Goal: Task Accomplishment & Management: Manage account settings

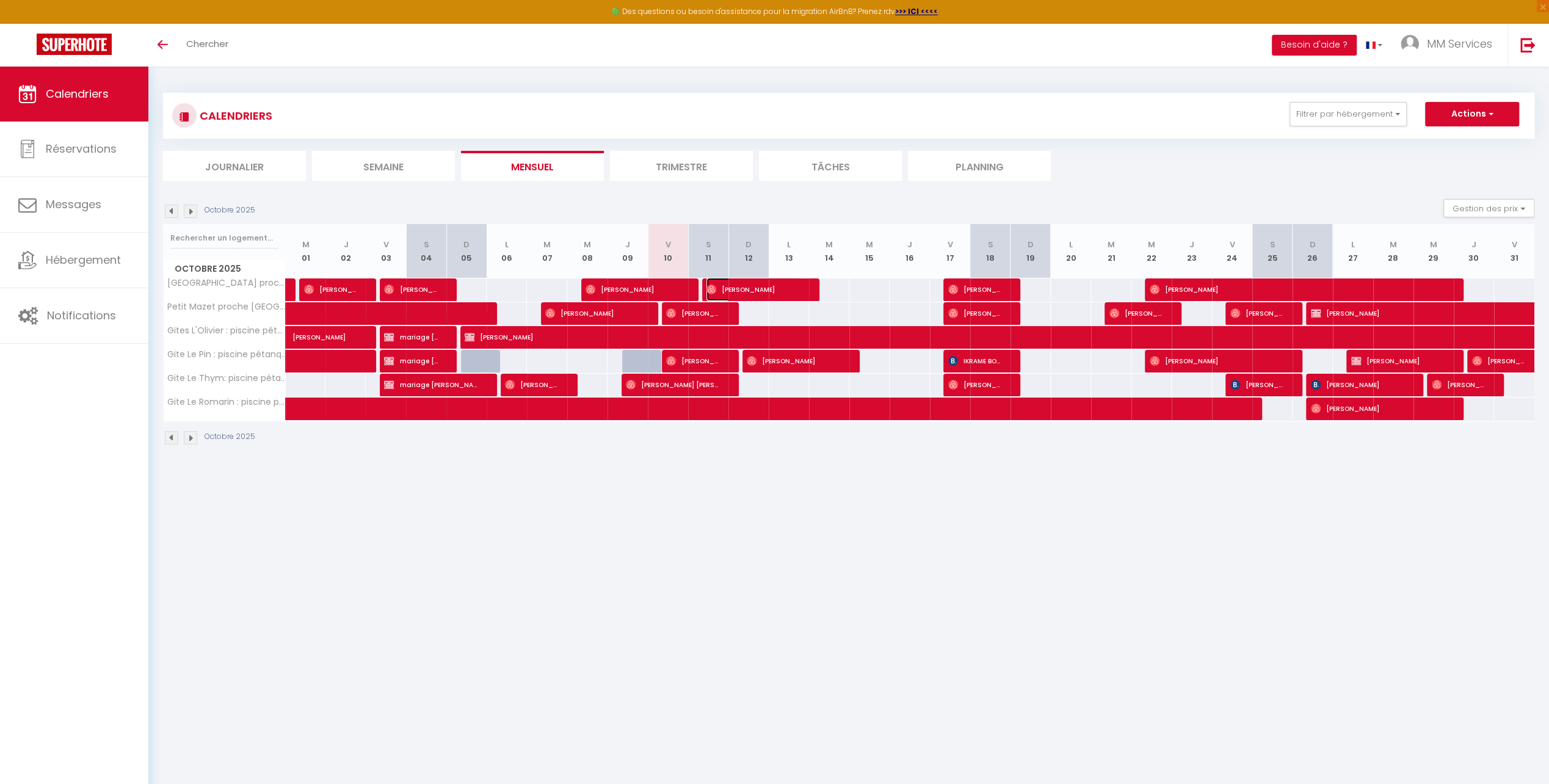
click at [726, 287] on span "[PERSON_NAME]" at bounding box center [753, 289] width 94 height 23
select select "OK"
select select "0"
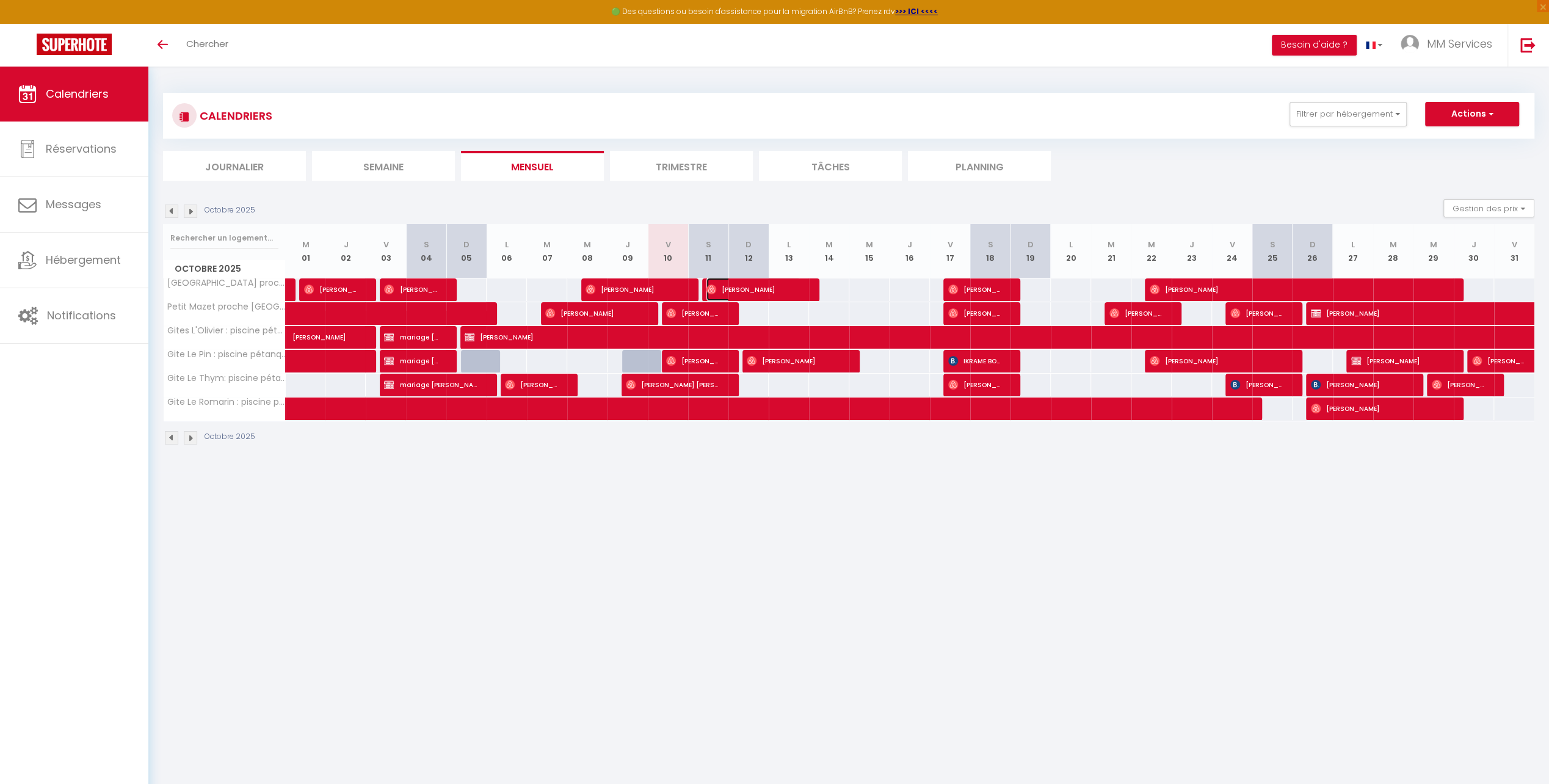
select select "1"
select select
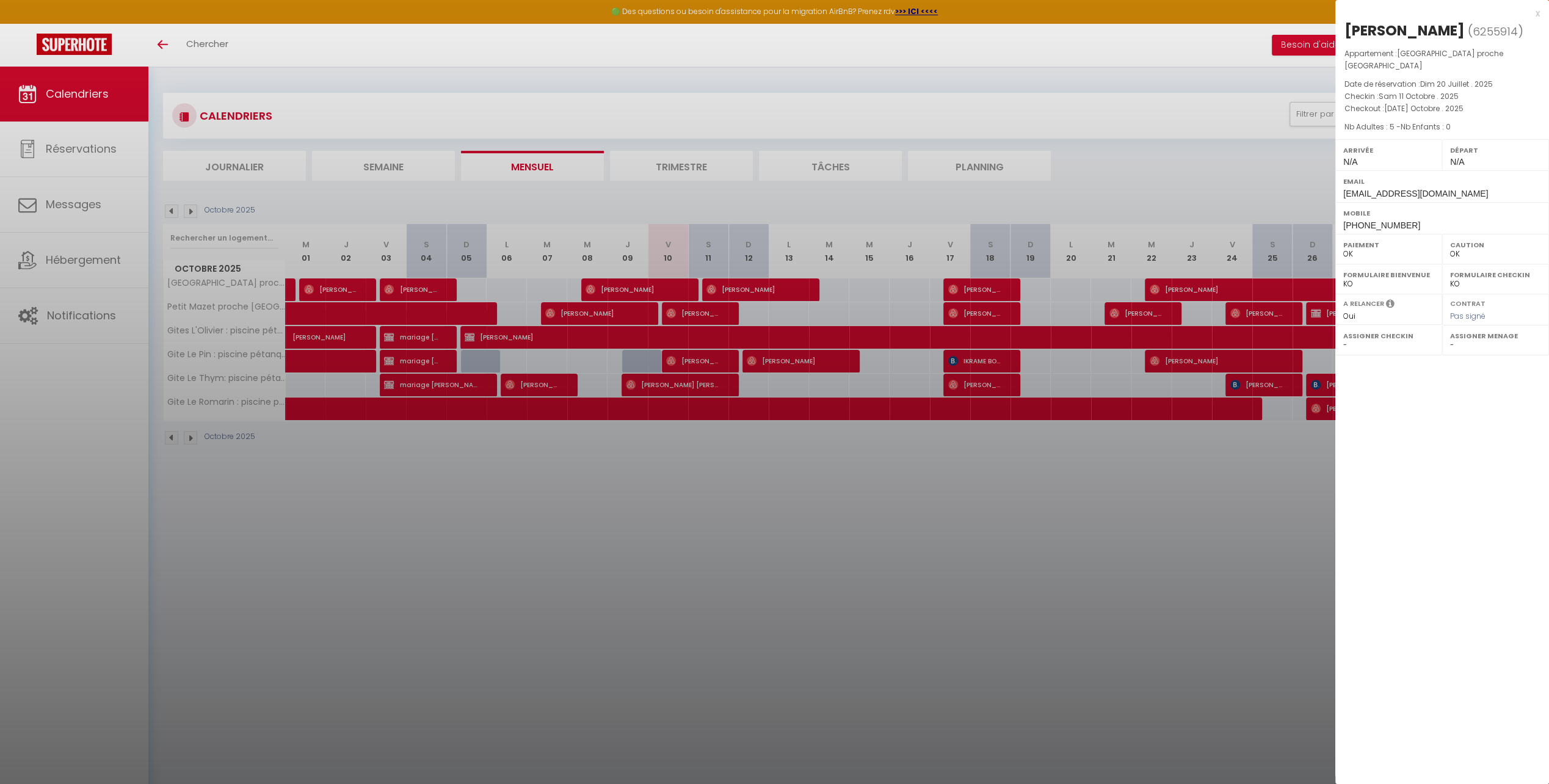
click at [903, 71] on div at bounding box center [774, 392] width 1549 height 784
